Goal: Information Seeking & Learning: Learn about a topic

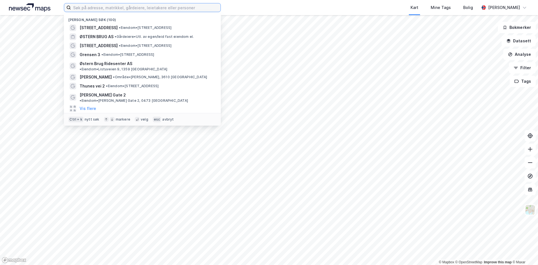
click at [162, 8] on input at bounding box center [146, 7] width 150 height 8
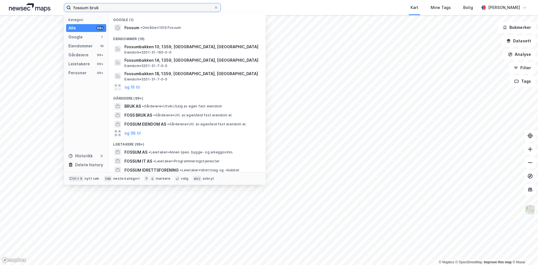
drag, startPoint x: 142, startPoint y: 7, endPoint x: 38, endPoint y: 2, distance: 103.7
click at [38, 2] on div "fossum bruk Kategori Alle 99+ Google 1 Eiendommer 19 Gårdeiere 99+ Leietakere 9…" at bounding box center [269, 7] width 538 height 15
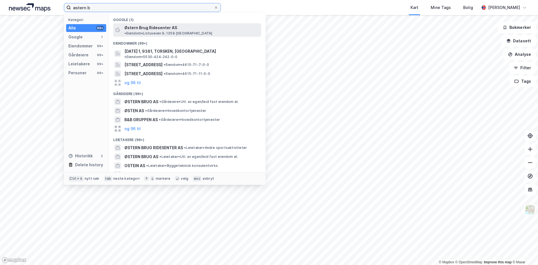
type input "østern b"
click at [134, 27] on span "Østern Brug Ridesenter AS" at bounding box center [150, 27] width 53 height 7
